Goal: Browse casually: Explore the website without a specific task or goal

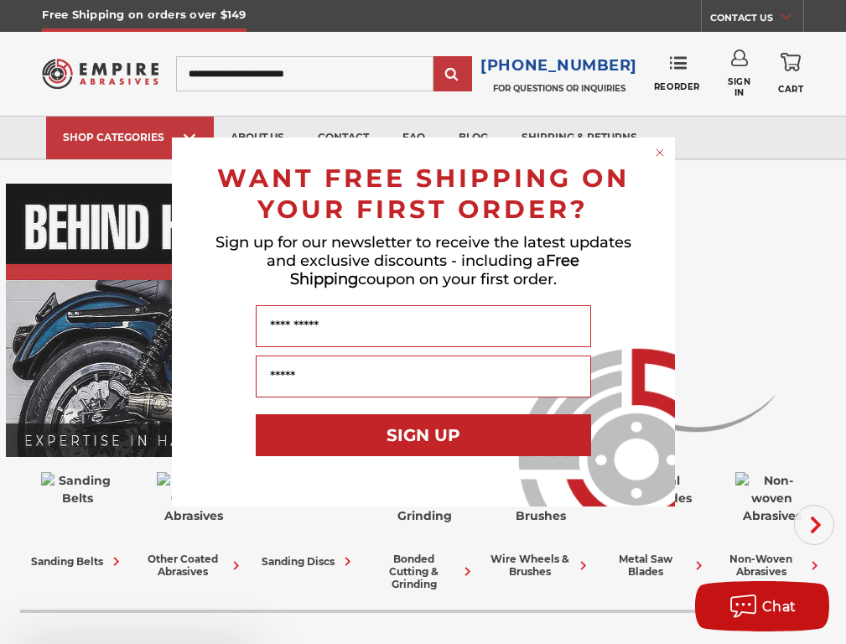
click at [121, 322] on div "Close dialog WANT FREE SHIPPING ON YOUR FIRST ORDER? Sign up for our newsletter…" at bounding box center [423, 322] width 846 height 644
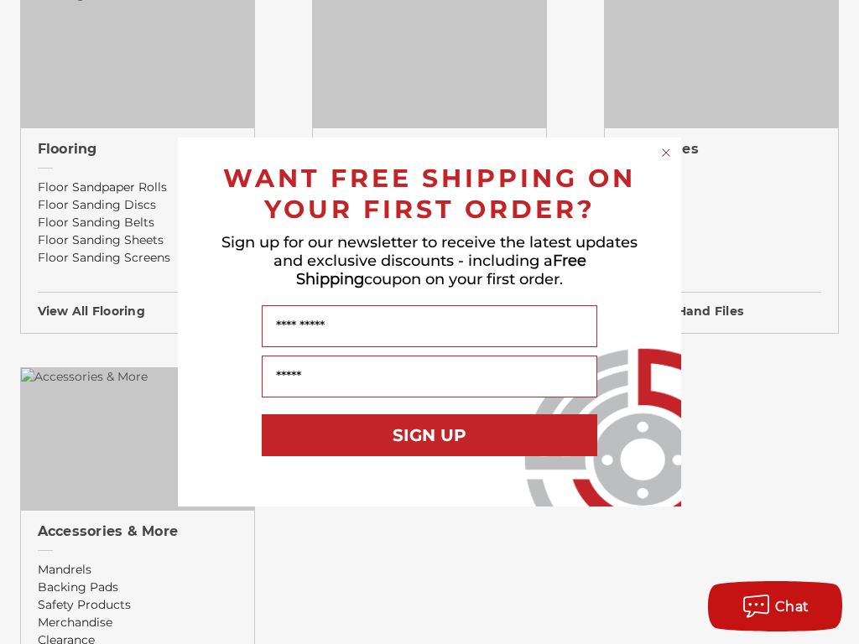
click at [666, 156] on icon "Close dialog" at bounding box center [665, 152] width 7 height 7
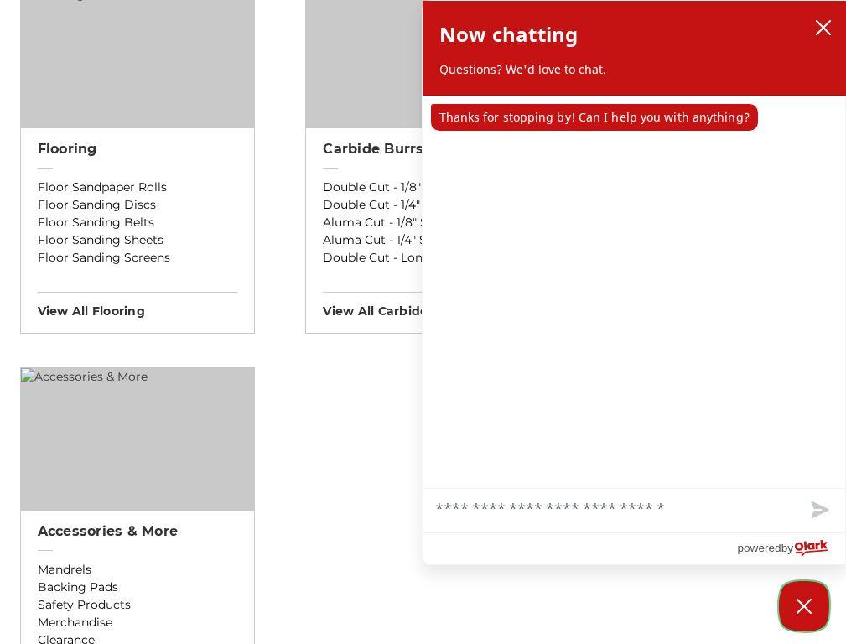
click at [804, 606] on icon "Close Chatbox" at bounding box center [803, 606] width 13 height 13
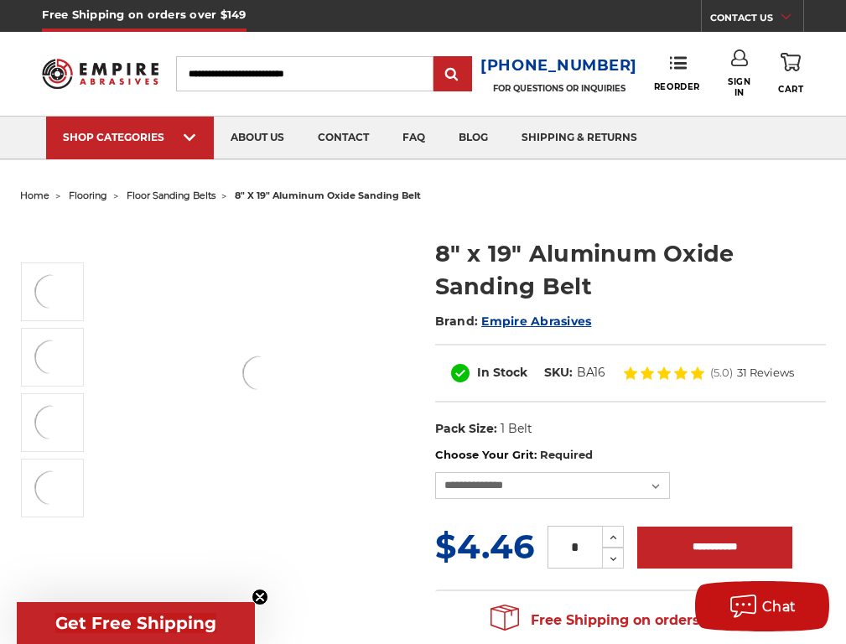
scroll to position [4910, 0]
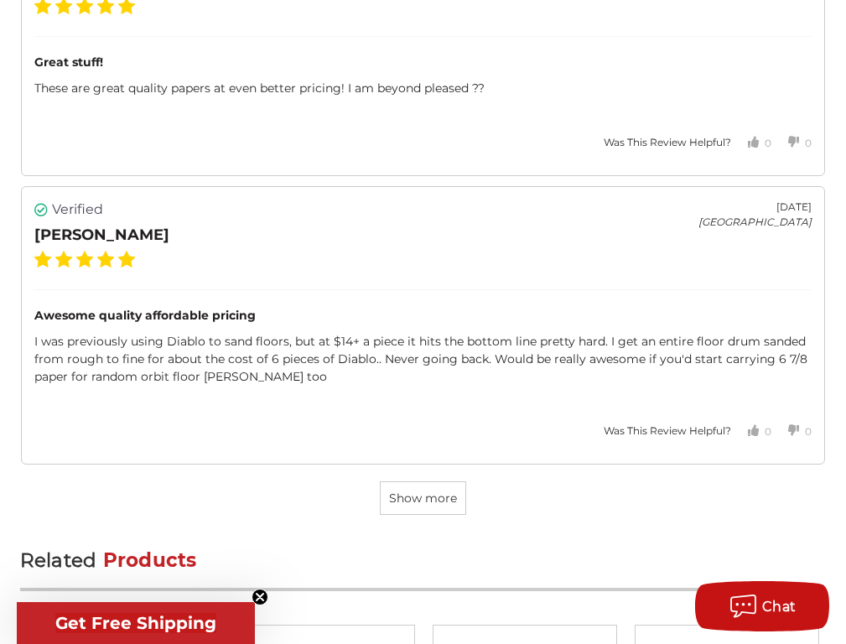
click at [423, 491] on span "Show more" at bounding box center [423, 498] width 68 height 15
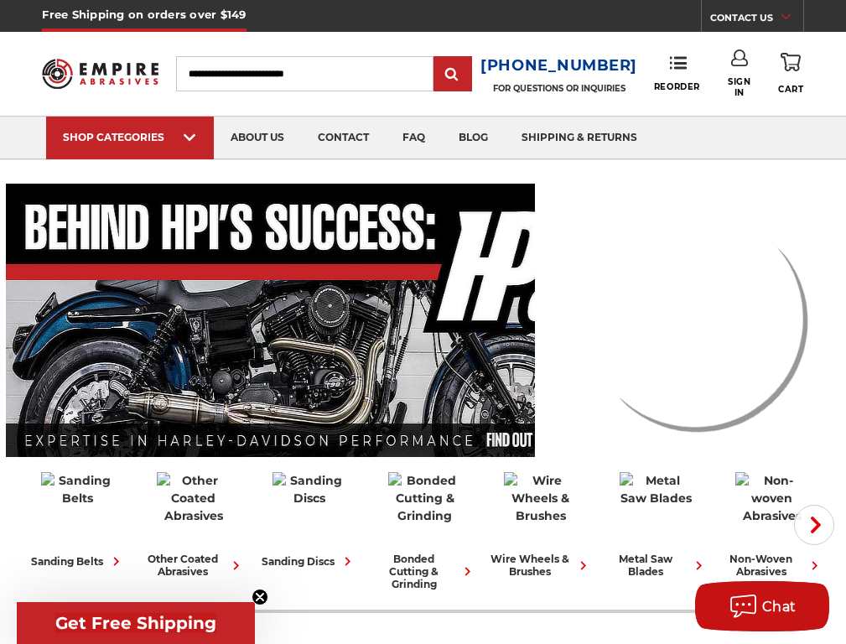
scroll to position [1833, 0]
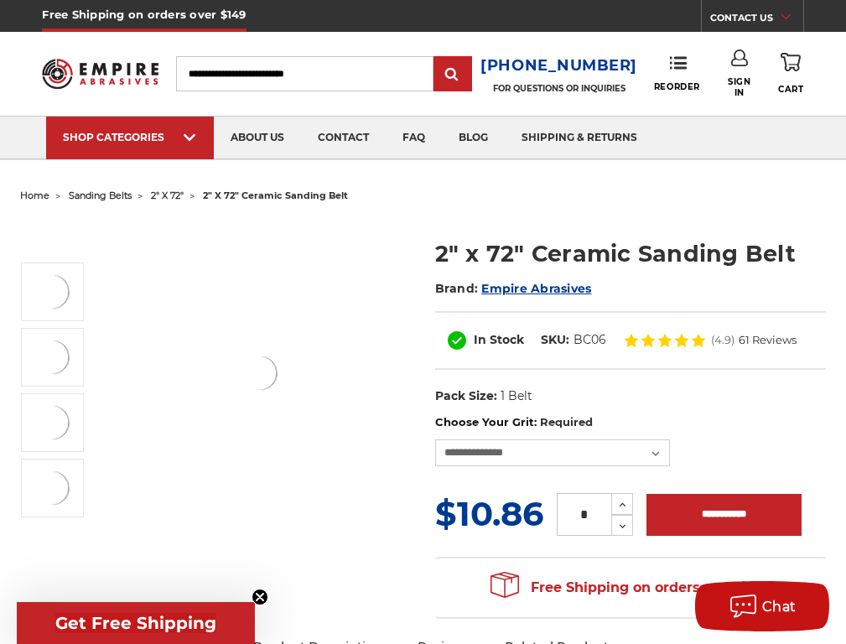
scroll to position [4928, 0]
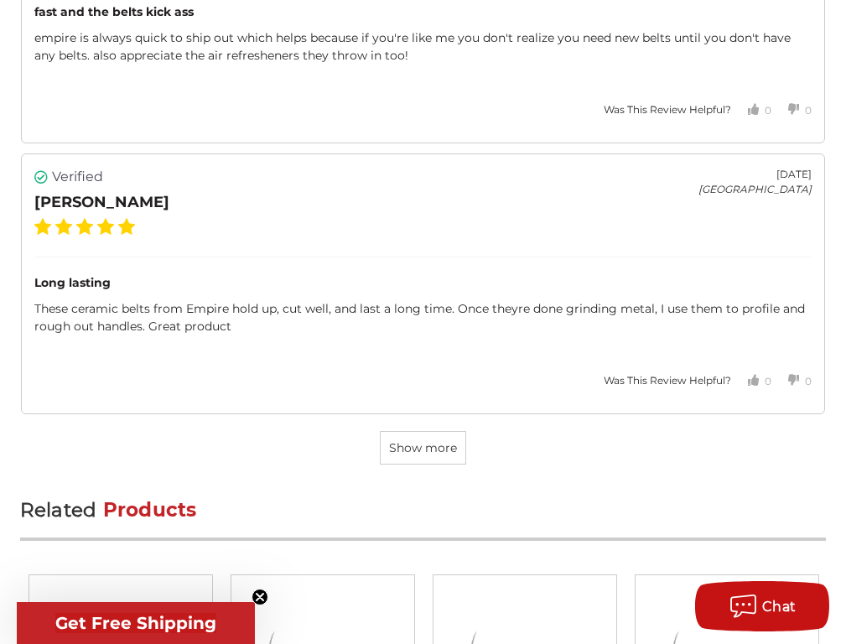
click at [423, 440] on span "Show more" at bounding box center [423, 447] width 68 height 15
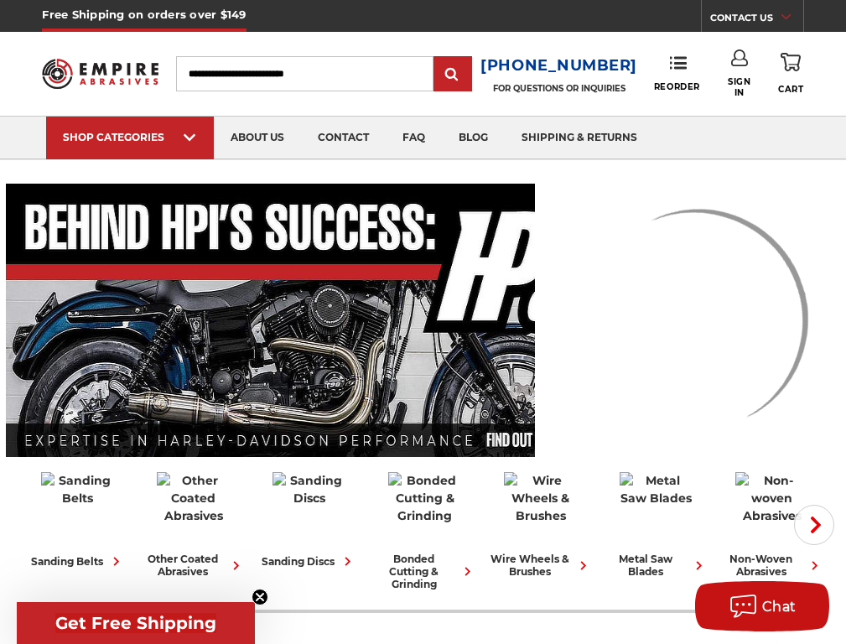
scroll to position [2253, 0]
